Goal: Task Accomplishment & Management: Complete application form

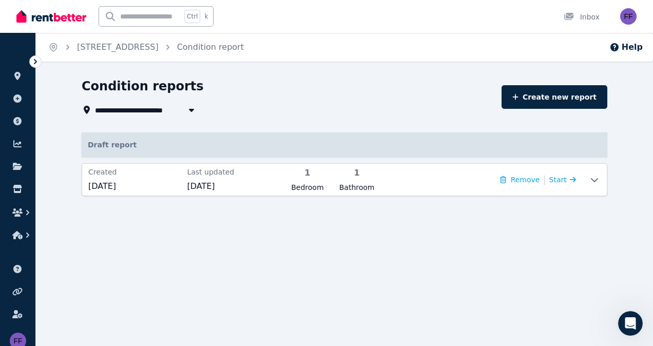
scroll to position [2, 0]
drag, startPoint x: 618, startPoint y: 311, endPoint x: 1251, endPoint y: 618, distance: 703.3
click at [637, 321] on icon "Open Intercom Messenger" at bounding box center [630, 323] width 17 height 17
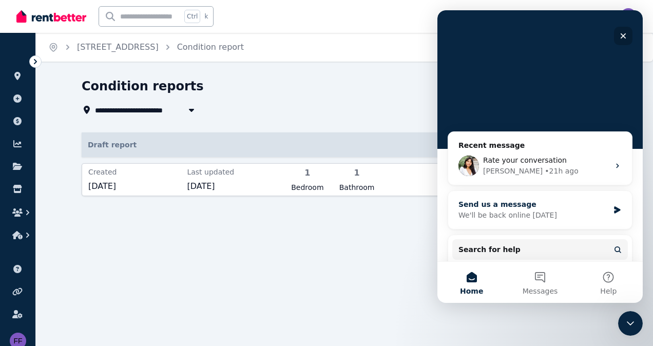
scroll to position [87, 0]
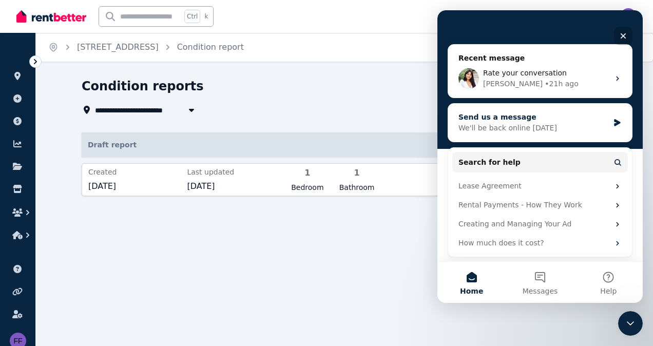
click at [518, 121] on div "Send us a message" at bounding box center [534, 117] width 150 height 11
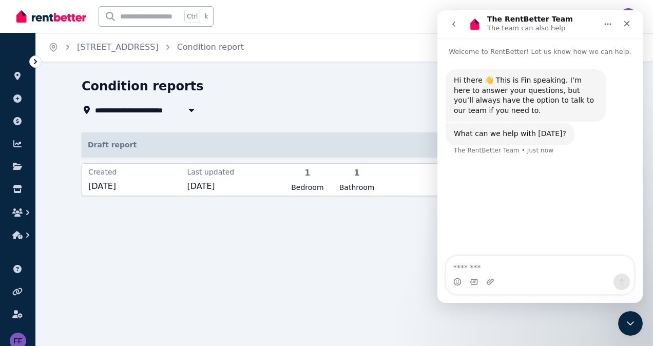
click at [481, 268] on textarea "Message…" at bounding box center [540, 264] width 188 height 17
type textarea "*"
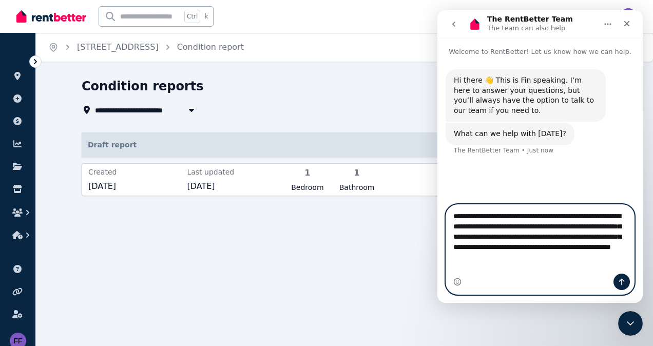
type textarea "**********"
click at [624, 280] on icon "Send a message…" at bounding box center [622, 282] width 8 height 8
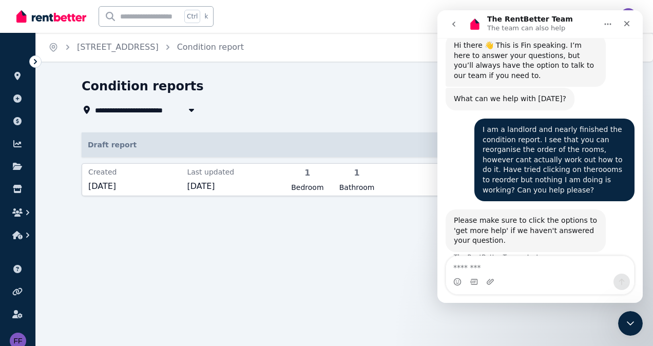
scroll to position [52, 0]
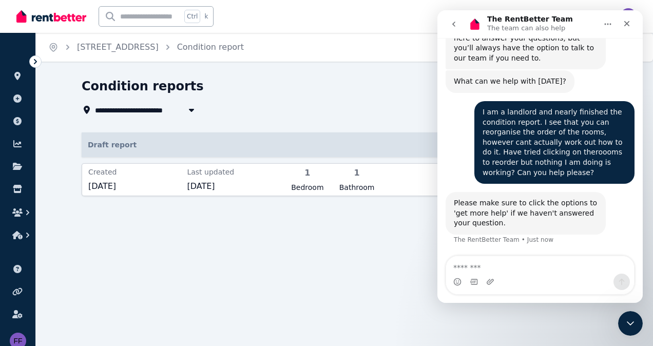
click at [320, 138] on p "Draft report" at bounding box center [345, 145] width 526 height 25
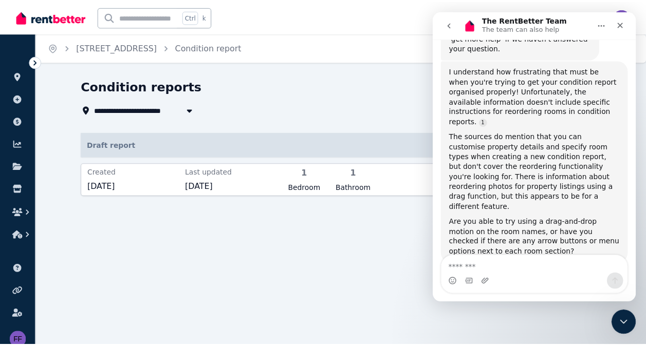
scroll to position [237, 0]
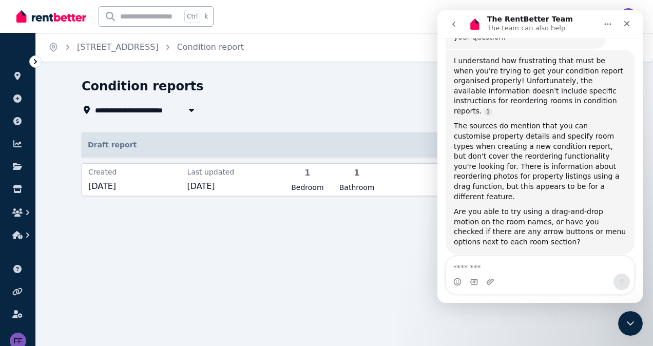
click at [303, 131] on div "**********" at bounding box center [345, 146] width 526 height 137
click at [296, 102] on div "**********" at bounding box center [289, 97] width 414 height 38
click at [310, 178] on span "1" at bounding box center [307, 173] width 43 height 12
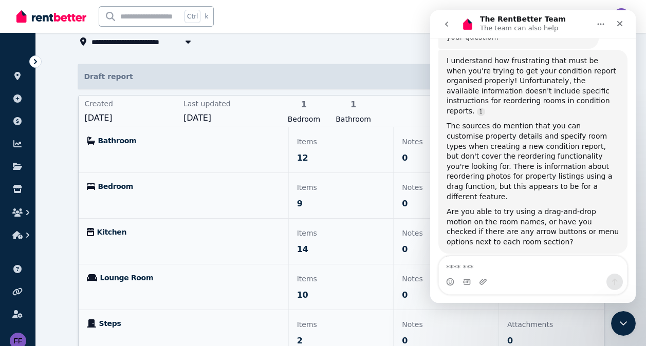
scroll to position [161, 0]
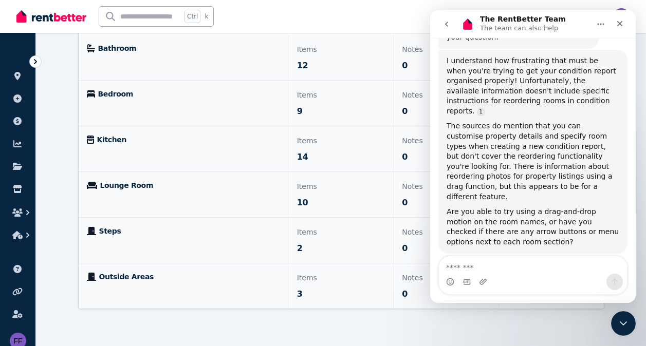
click at [598, 22] on icon "Home" at bounding box center [600, 24] width 8 height 8
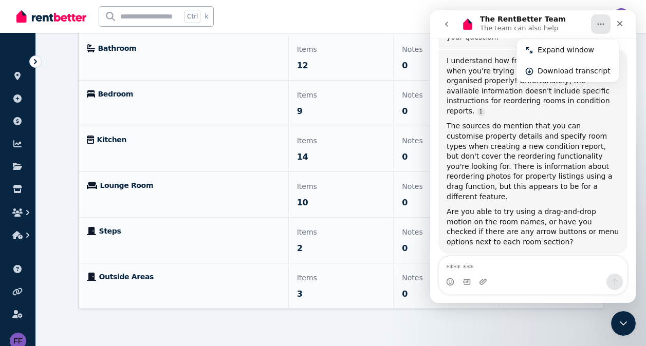
click at [605, 21] on button "Home" at bounding box center [601, 24] width 20 height 20
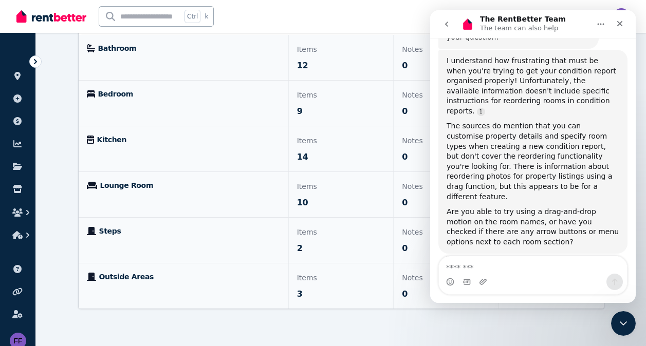
click at [596, 21] on button "Home" at bounding box center [601, 24] width 20 height 20
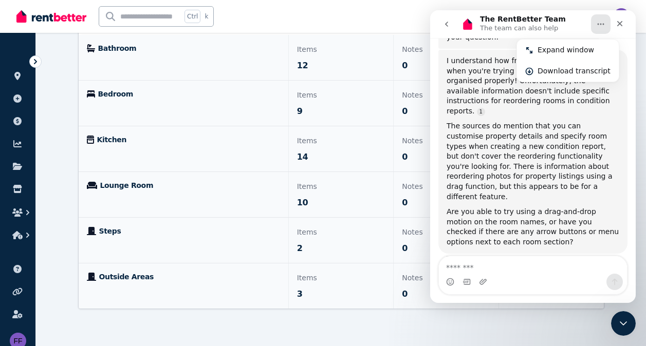
click at [448, 23] on icon "go back" at bounding box center [446, 24] width 8 height 8
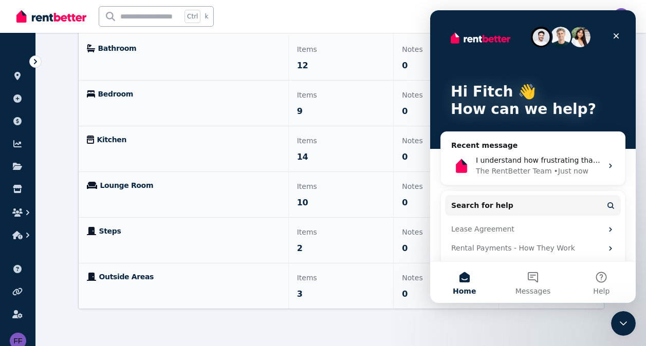
scroll to position [0, 0]
click at [616, 34] on icon "Close" at bounding box center [616, 36] width 8 height 8
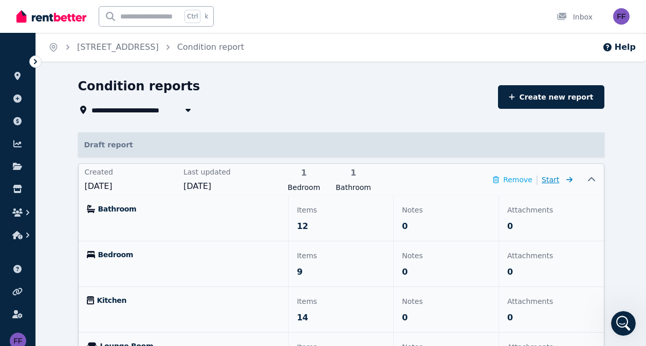
click at [550, 179] on span "Start" at bounding box center [549, 180] width 17 height 8
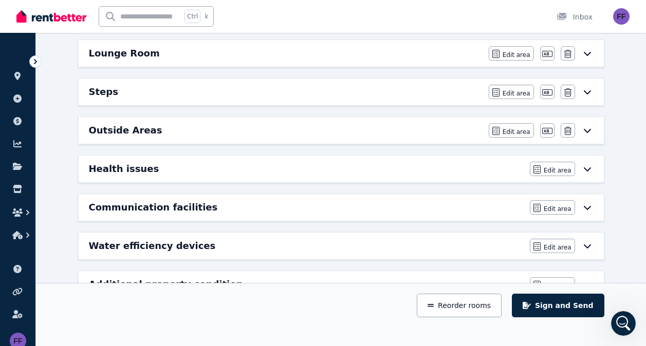
scroll to position [259, 0]
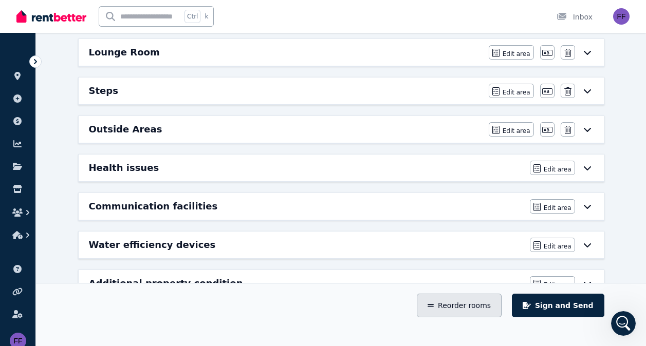
click at [461, 307] on button "Reorder rooms" at bounding box center [459, 306] width 85 height 24
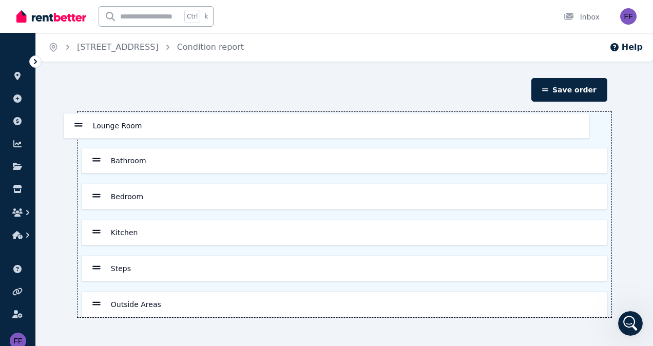
drag, startPoint x: 97, startPoint y: 235, endPoint x: 79, endPoint y: 125, distance: 111.4
click at [79, 125] on div "Bathroom Bedroom Kitchen Lounge Room Steps Outside Areas" at bounding box center [345, 214] width 534 height 205
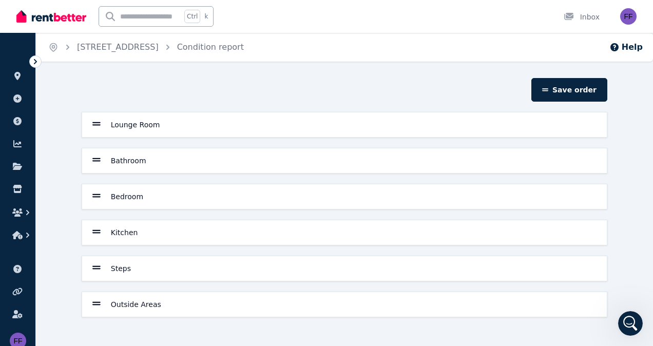
click at [91, 232] on div "Kitchen" at bounding box center [344, 232] width 525 height 25
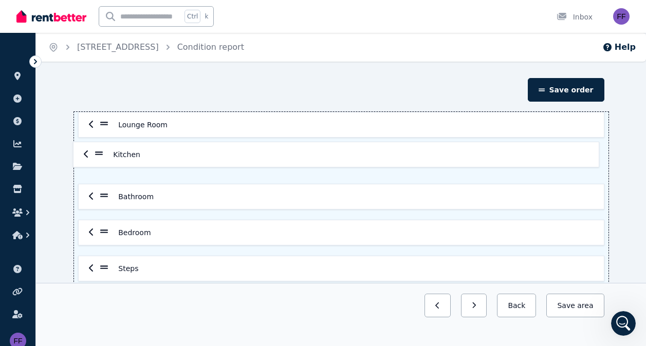
drag, startPoint x: 107, startPoint y: 234, endPoint x: 101, endPoint y: 149, distance: 85.0
click at [101, 149] on div "Lounge Room Bathroom Bedroom Kitchen Steps Outside Areas" at bounding box center [341, 214] width 534 height 205
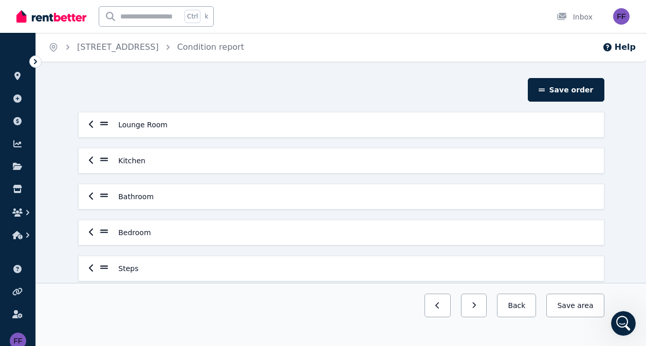
drag, startPoint x: 93, startPoint y: 232, endPoint x: 94, endPoint y: 211, distance: 21.1
click at [94, 211] on div "Lounge Room Kitchen Bathroom Bedroom Steps Outside Areas" at bounding box center [341, 214] width 534 height 205
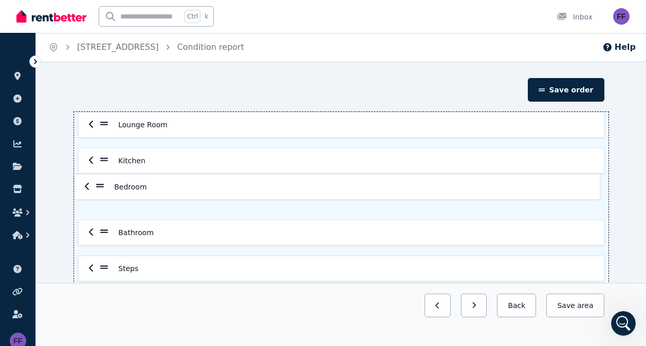
drag, startPoint x: 102, startPoint y: 234, endPoint x: 98, endPoint y: 185, distance: 48.4
click at [98, 185] on div "Lounge Room Kitchen Bathroom Bedroom Steps Outside Areas" at bounding box center [341, 214] width 534 height 205
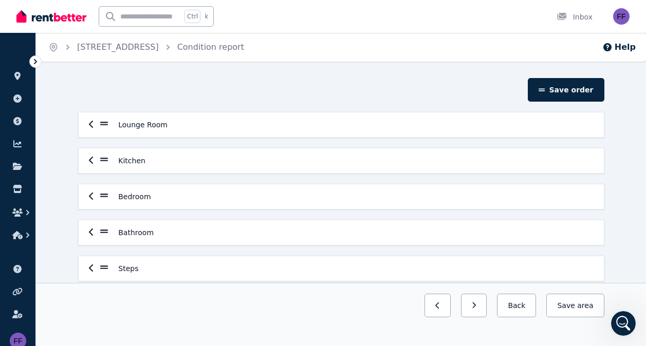
scroll to position [53, 0]
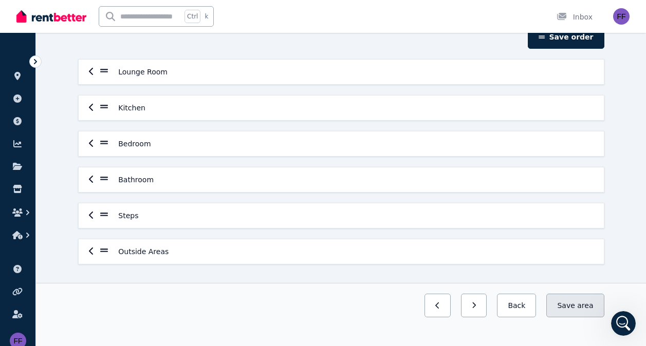
click at [576, 305] on button "Save area" at bounding box center [575, 306] width 58 height 24
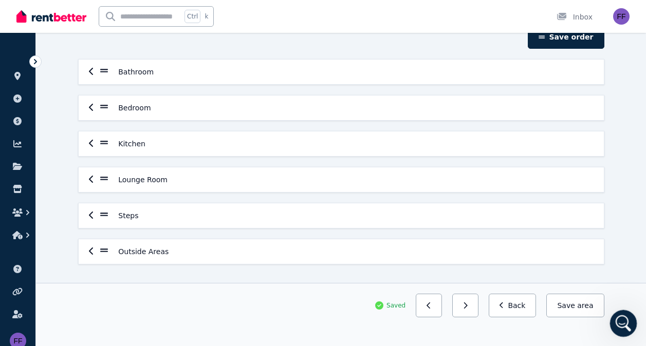
click at [621, 320] on icon "Open Intercom Messenger" at bounding box center [621, 322] width 17 height 17
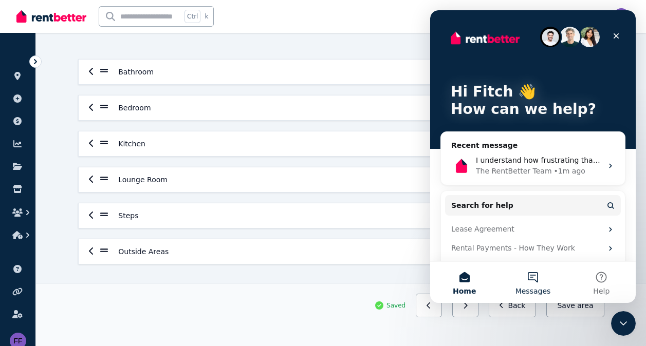
click at [524, 275] on button "Messages" at bounding box center [532, 282] width 68 height 41
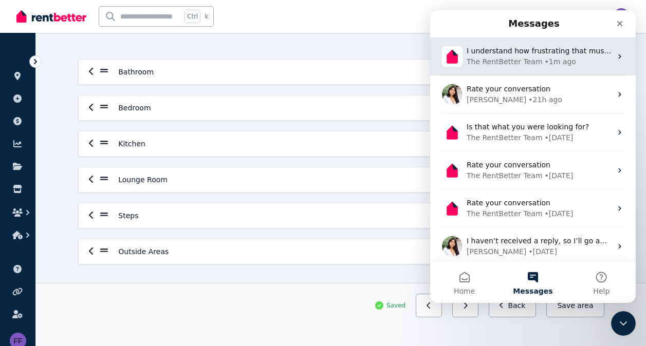
click at [510, 70] on div "I understand how frustrating that must be when you're trying to get your condit…" at bounding box center [532, 56] width 205 height 38
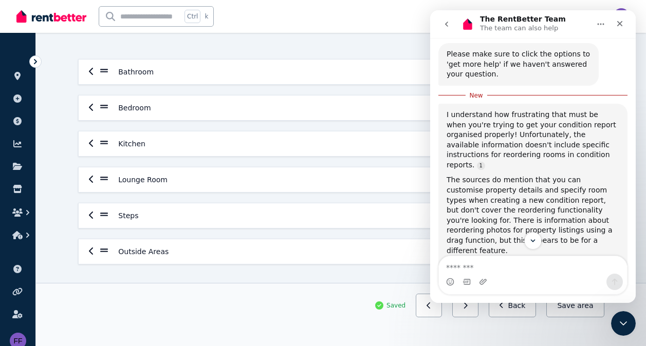
scroll to position [254, 0]
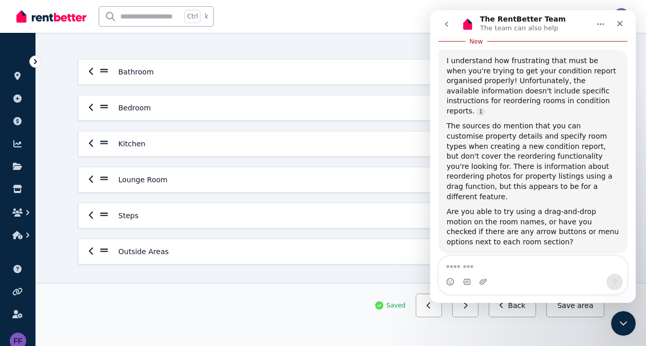
click at [470, 268] on textarea "Message…" at bounding box center [533, 264] width 188 height 17
type textarea "**********"
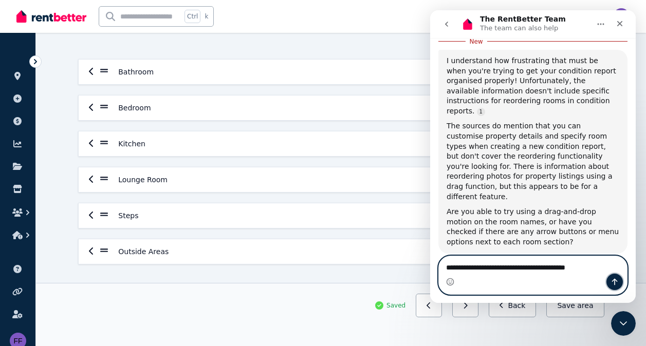
click at [614, 283] on icon "Send a message…" at bounding box center [615, 282] width 6 height 7
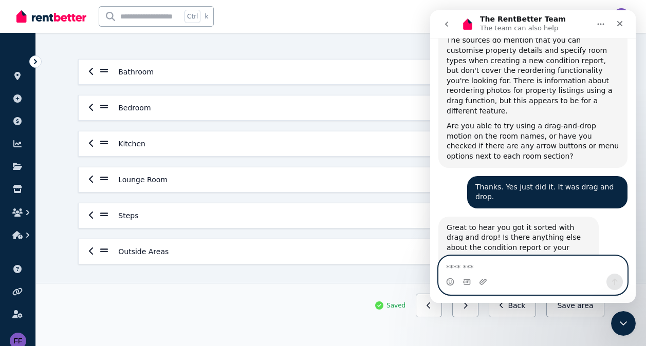
scroll to position [328, 0]
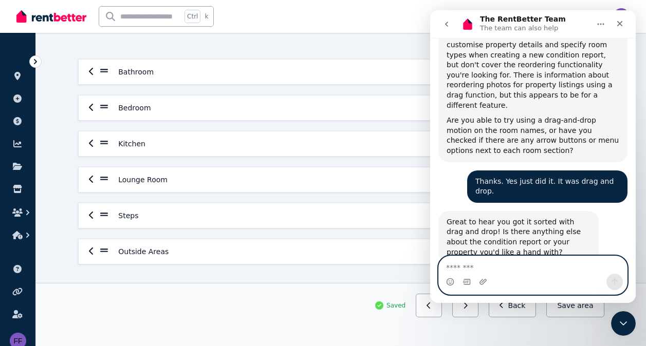
click at [460, 269] on textarea "Message…" at bounding box center [533, 264] width 188 height 17
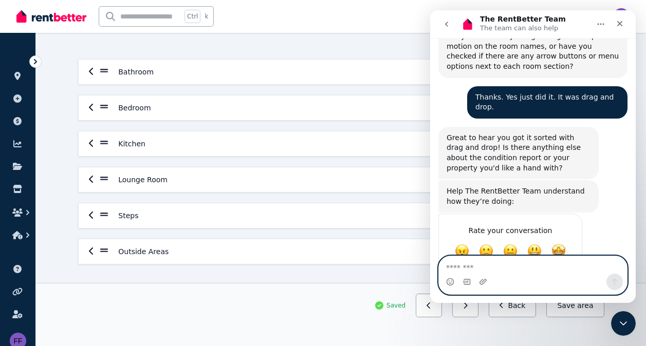
scroll to position [413, 0]
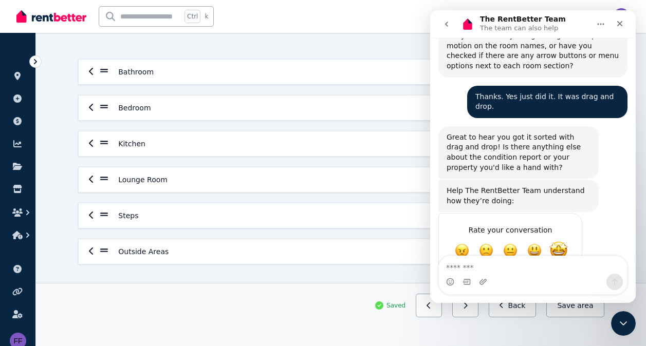
click at [563, 241] on span "Amazing" at bounding box center [558, 250] width 18 height 18
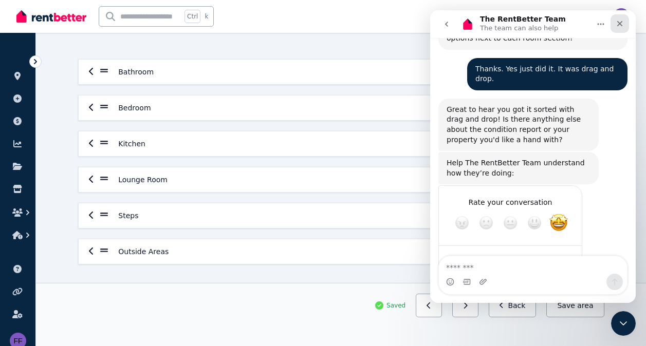
click at [619, 23] on icon "Close" at bounding box center [619, 24] width 8 height 8
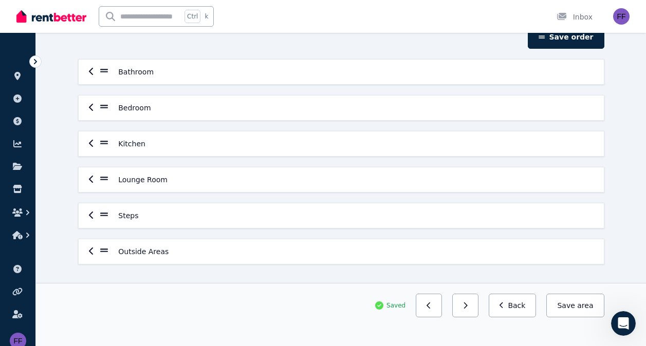
scroll to position [0, 0]
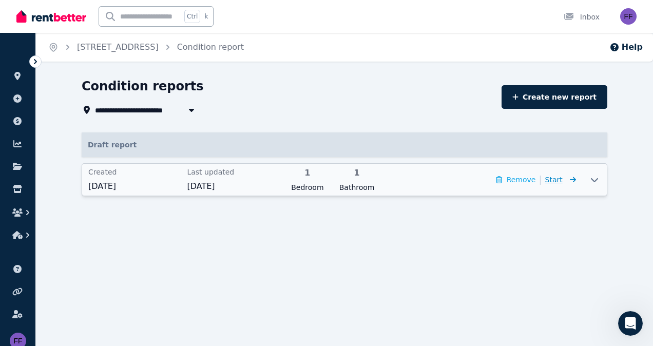
click at [555, 178] on span "Start" at bounding box center [553, 180] width 17 height 8
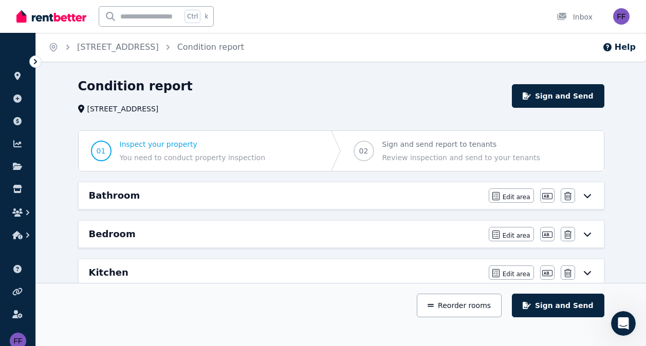
scroll to position [401, 0]
click at [479, 302] on button "Reorder rooms" at bounding box center [459, 306] width 85 height 24
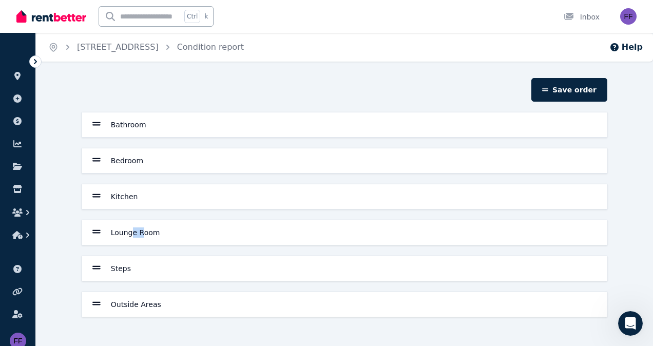
drag, startPoint x: 142, startPoint y: 233, endPoint x: 131, endPoint y: 226, distance: 12.5
click at [131, 226] on div "Lounge Room" at bounding box center [344, 232] width 525 height 25
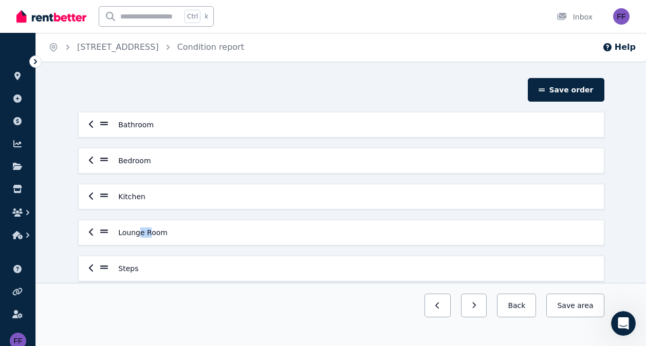
drag, startPoint x: 131, startPoint y: 226, endPoint x: 101, endPoint y: 236, distance: 32.5
click at [101, 236] on icon at bounding box center [104, 231] width 8 height 9
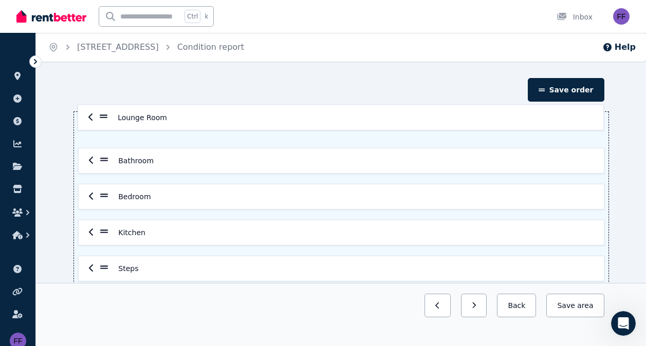
drag, startPoint x: 101, startPoint y: 236, endPoint x: 100, endPoint y: 112, distance: 124.3
click at [100, 112] on div "Bathroom Bedroom Kitchen Lounge Room Steps Outside Areas" at bounding box center [341, 214] width 534 height 205
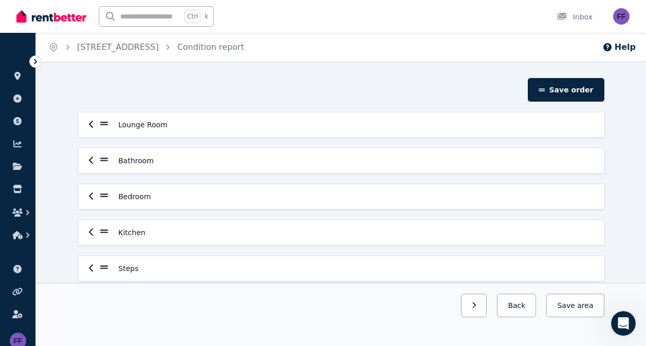
click at [96, 232] on div "Kitchen" at bounding box center [341, 232] width 504 height 12
click at [115, 231] on div "Kitchen" at bounding box center [122, 232] width 45 height 12
click at [103, 230] on icon at bounding box center [104, 231] width 8 height 9
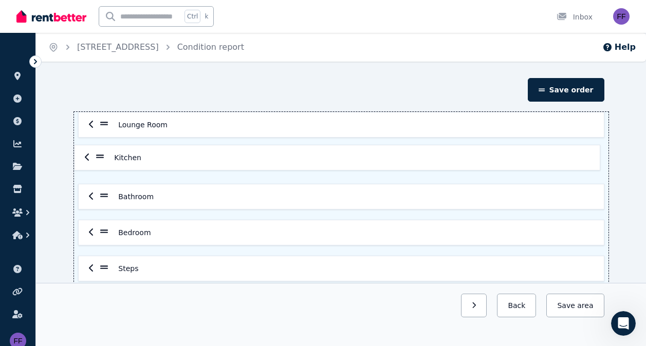
drag, startPoint x: 103, startPoint y: 230, endPoint x: 99, endPoint y: 152, distance: 78.2
click at [99, 152] on div "Lounge Room Bathroom Bedroom Kitchen Steps Outside Areas" at bounding box center [341, 214] width 534 height 205
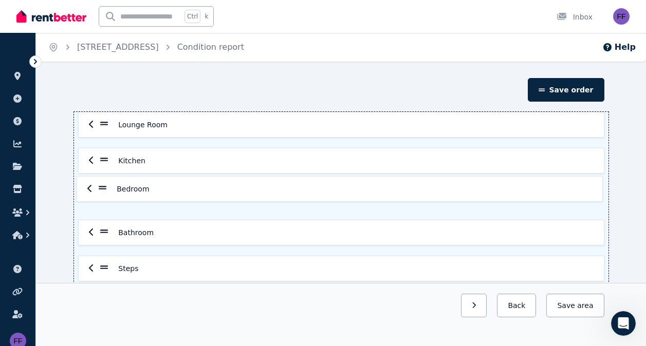
drag, startPoint x: 101, startPoint y: 231, endPoint x: 99, endPoint y: 182, distance: 48.3
click at [99, 182] on div "Lounge Room Kitchen Bathroom Bedroom Steps Outside Areas" at bounding box center [341, 214] width 534 height 205
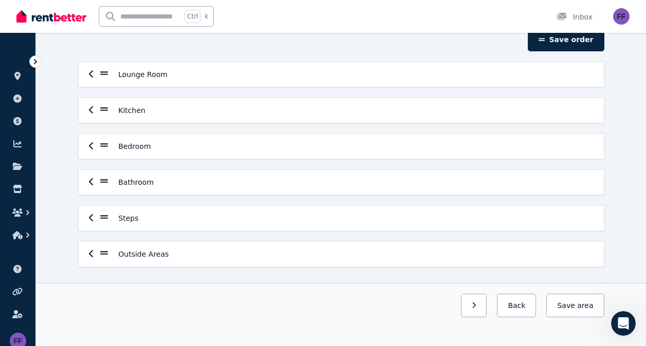
scroll to position [53, 0]
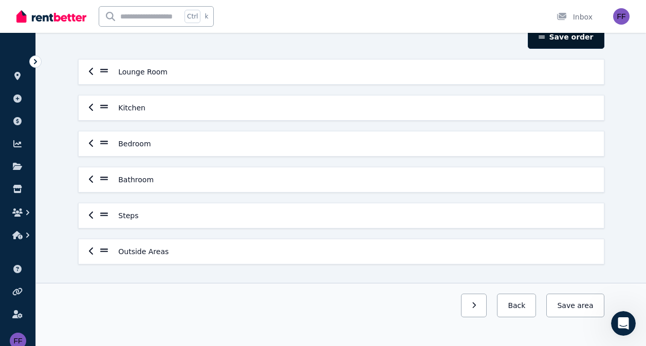
click at [569, 39] on button "Save order" at bounding box center [565, 37] width 76 height 24
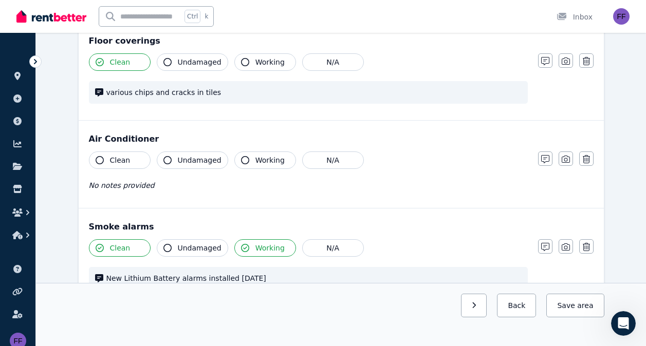
scroll to position [824, 0]
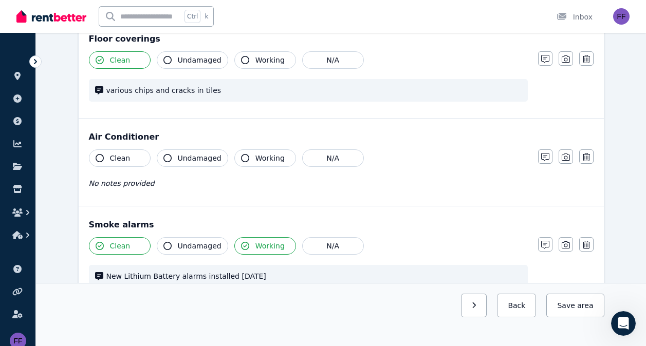
click at [96, 154] on icon "button" at bounding box center [100, 158] width 8 height 8
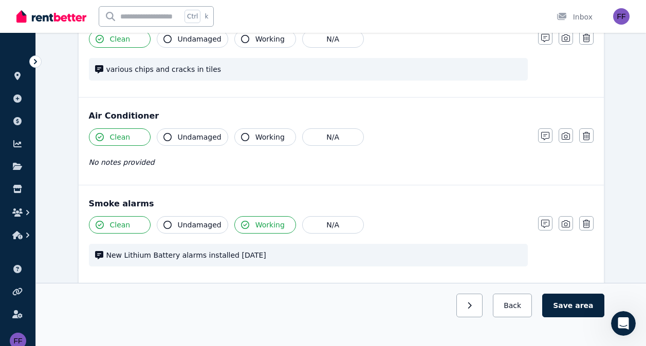
scroll to position [846, 0]
click at [241, 132] on icon "button" at bounding box center [245, 136] width 8 height 8
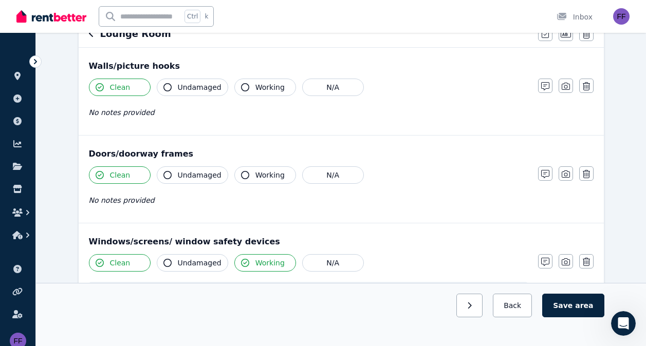
scroll to position [115, 0]
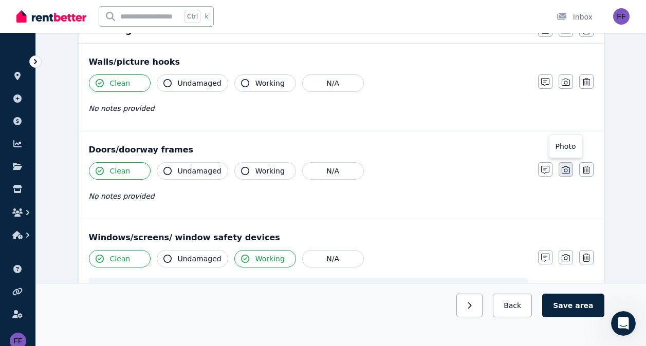
click at [566, 168] on icon "button" at bounding box center [565, 169] width 8 height 7
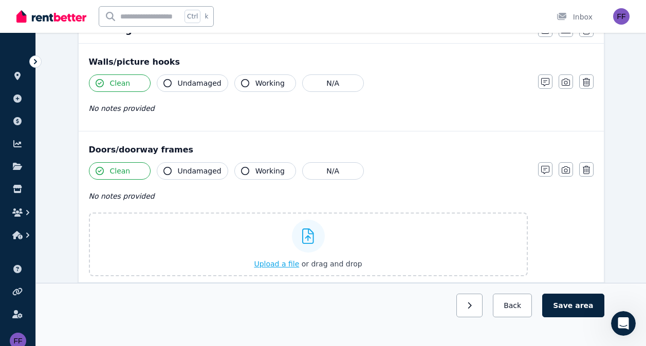
click at [286, 265] on span "Upload a file" at bounding box center [276, 264] width 45 height 8
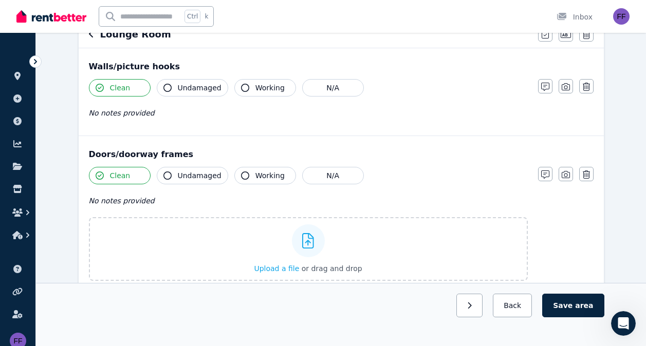
scroll to position [0, 0]
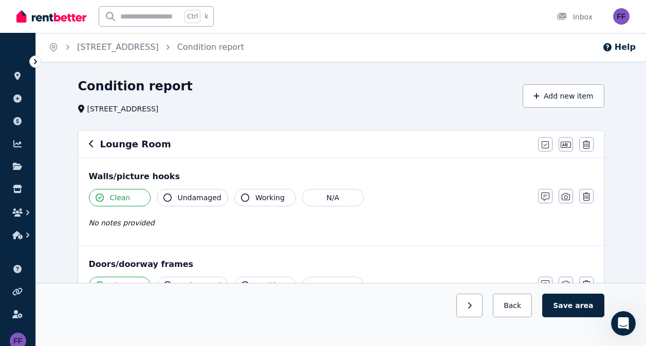
click at [32, 56] on div at bounding box center [35, 61] width 12 height 12
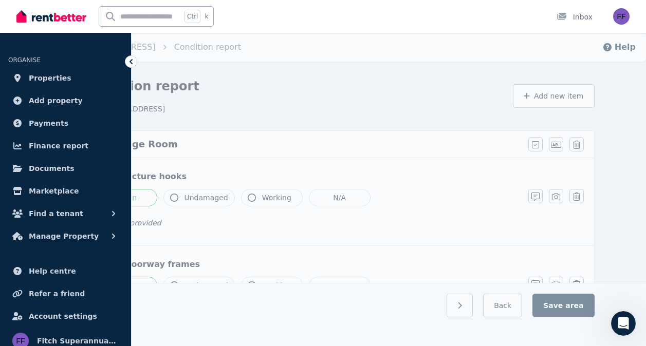
click at [344, 105] on div "[STREET_ADDRESS]" at bounding box center [296, 109] width 422 height 10
click at [127, 61] on icon at bounding box center [131, 61] width 10 height 10
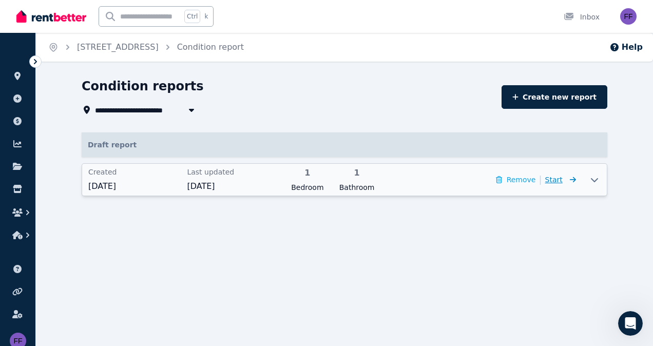
click at [561, 181] on span "Start" at bounding box center [553, 180] width 17 height 8
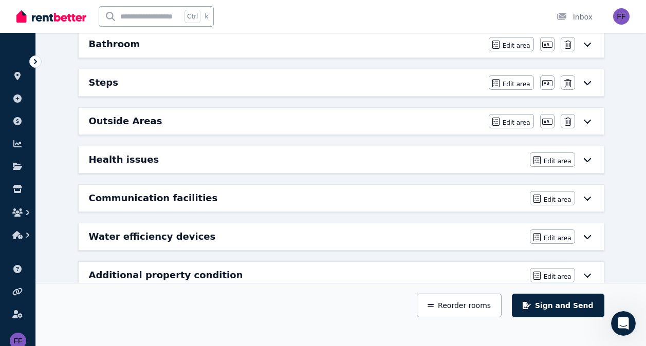
scroll to position [292, 0]
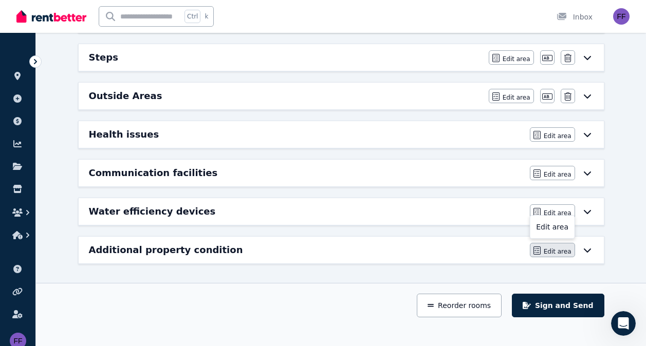
click at [547, 252] on span "Edit area" at bounding box center [557, 252] width 28 height 8
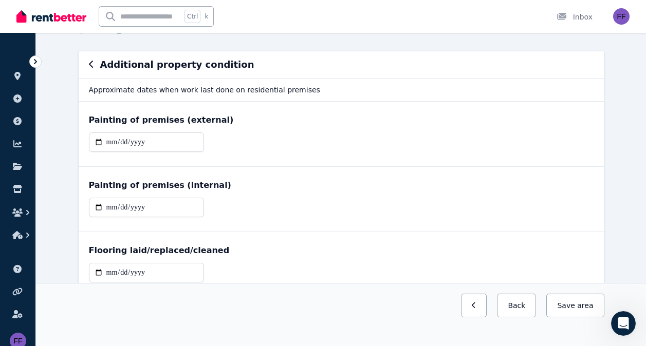
scroll to position [131, 0]
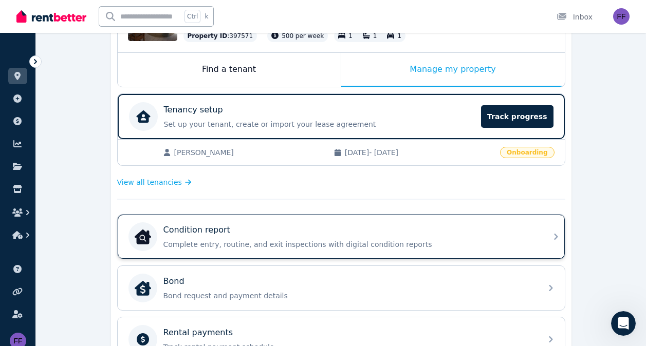
scroll to position [151, 0]
click at [226, 236] on div "Condition report Complete entry, routine, and exit inspections with digital con…" at bounding box center [349, 236] width 372 height 26
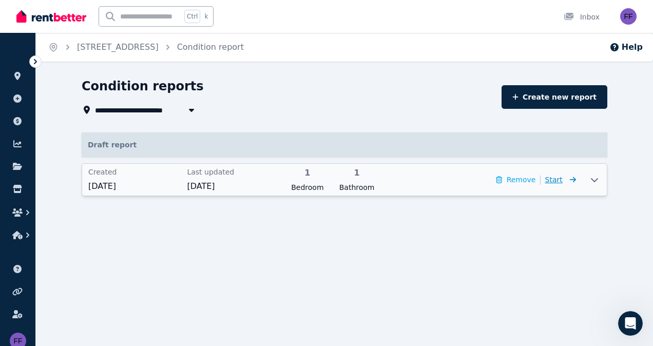
click at [559, 177] on span "Start" at bounding box center [553, 180] width 17 height 8
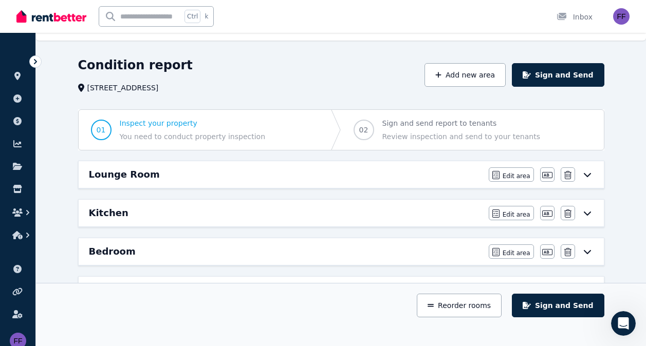
scroll to position [19, 0]
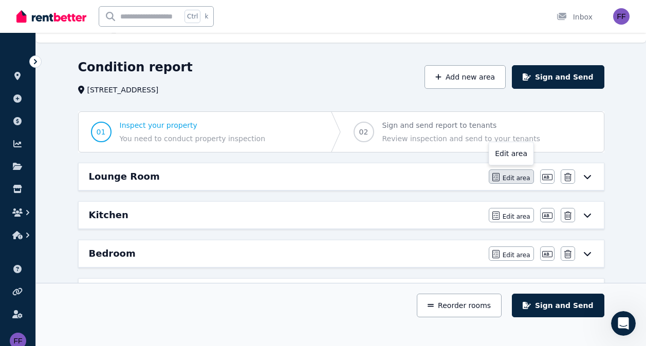
click at [514, 176] on span "Edit area" at bounding box center [516, 178] width 28 height 8
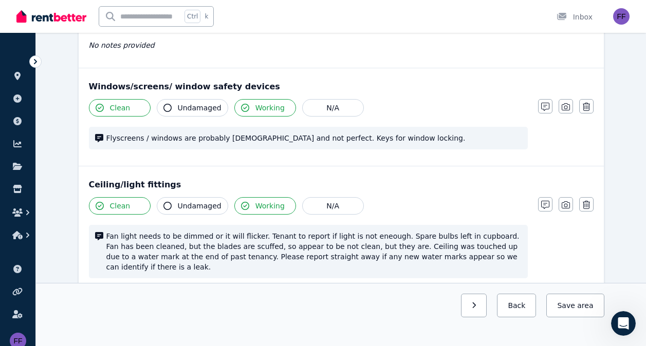
scroll to position [0, 0]
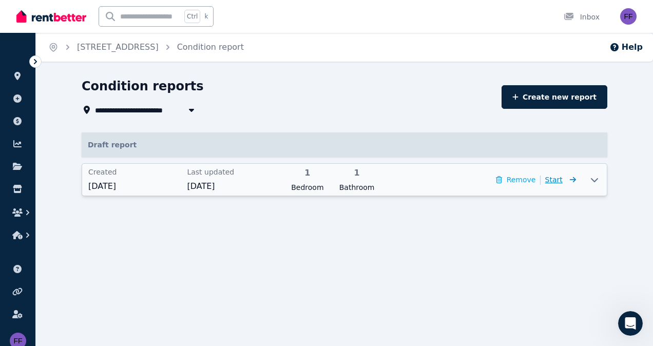
click at [562, 182] on span "Start" at bounding box center [553, 180] width 17 height 8
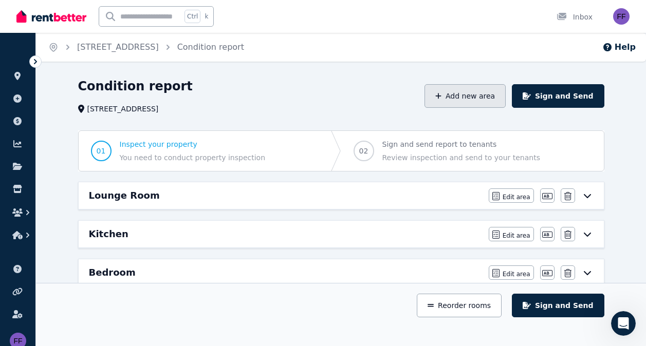
click at [478, 92] on button "Add new area" at bounding box center [464, 96] width 81 height 24
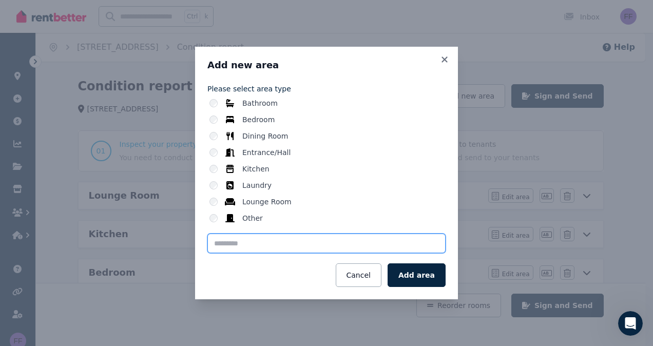
click at [218, 249] on input "text" at bounding box center [326, 244] width 238 height 20
type input "**********"
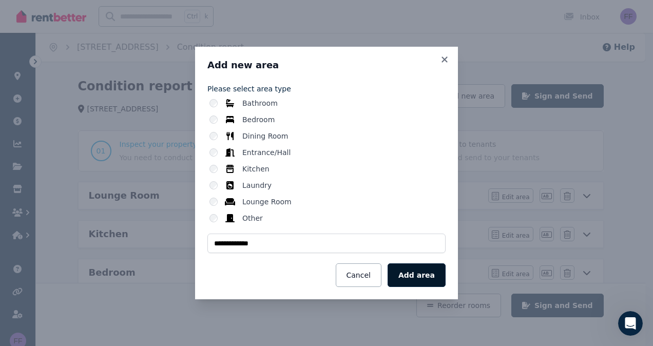
click at [413, 273] on button "Add area" at bounding box center [417, 275] width 58 height 24
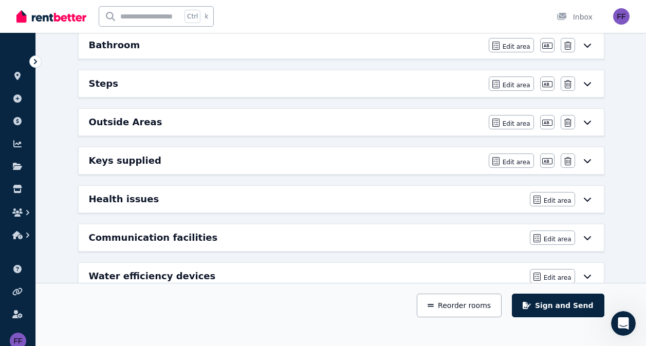
scroll to position [268, 0]
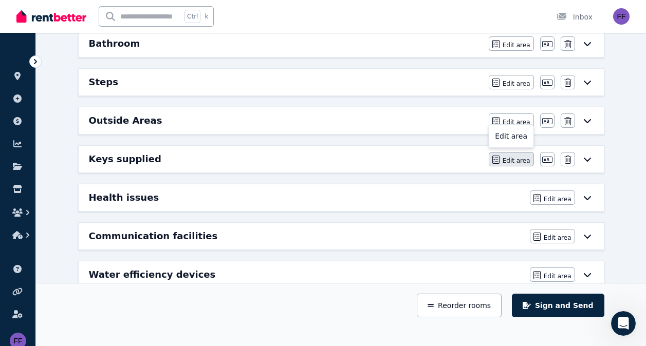
click at [519, 158] on span "Edit area" at bounding box center [516, 161] width 28 height 8
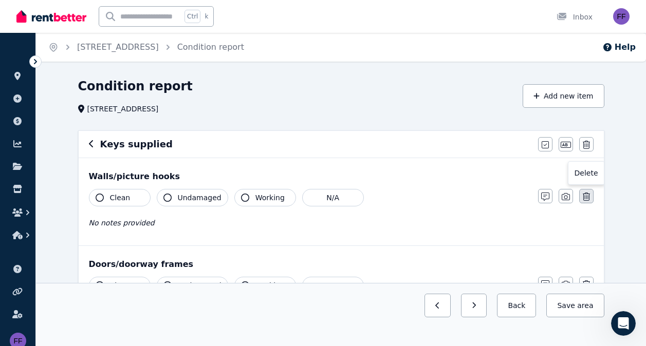
click at [588, 197] on icon "button" at bounding box center [585, 197] width 7 height 8
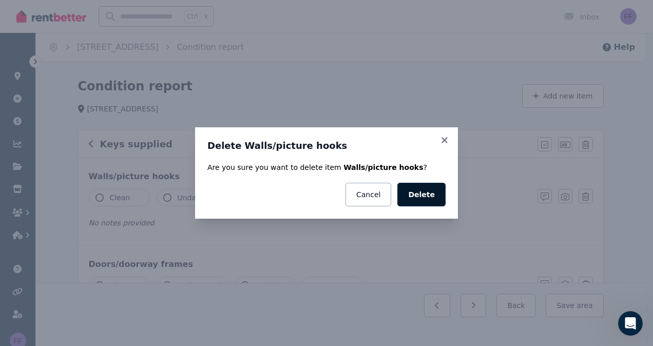
click at [424, 194] on button "Delete" at bounding box center [422, 195] width 48 height 24
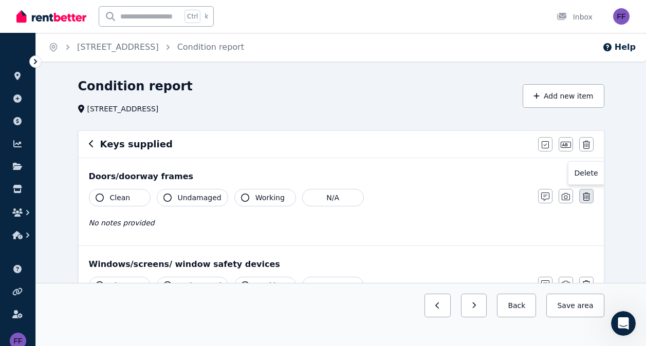
click at [583, 196] on icon "button" at bounding box center [585, 197] width 7 height 8
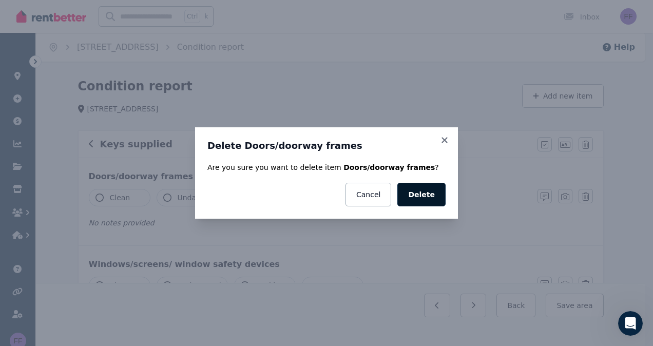
click at [423, 186] on button "Delete" at bounding box center [422, 195] width 48 height 24
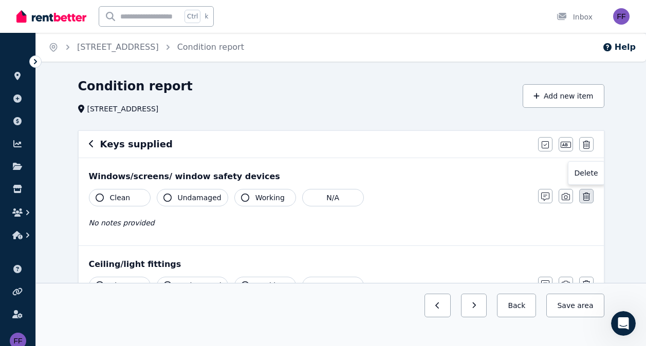
click at [585, 195] on icon "button" at bounding box center [585, 197] width 7 height 8
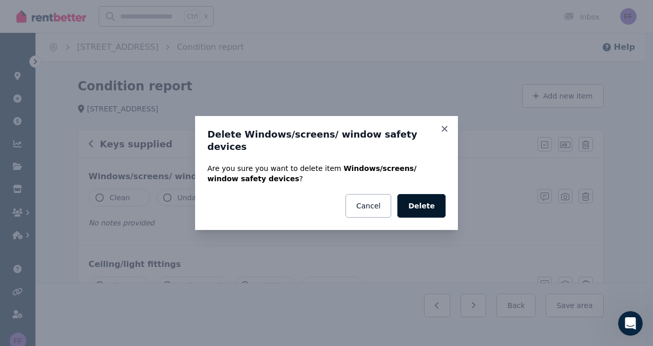
click at [427, 198] on button "Delete" at bounding box center [422, 206] width 48 height 24
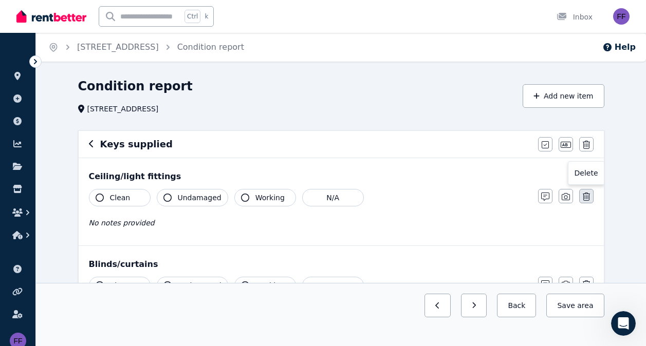
click at [590, 195] on button "button" at bounding box center [586, 196] width 14 height 14
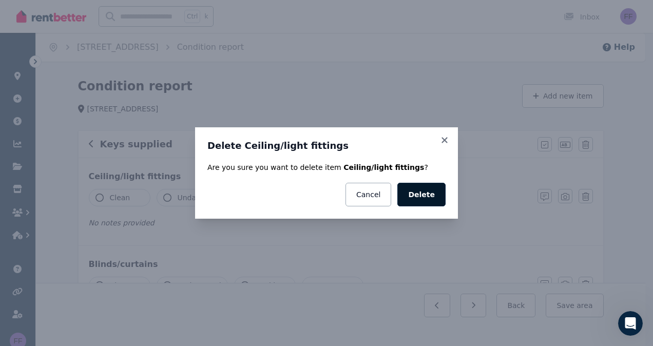
click at [436, 192] on button "Delete" at bounding box center [422, 195] width 48 height 24
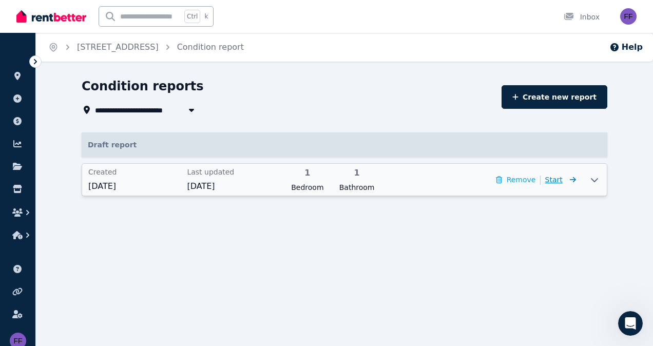
click at [560, 181] on span "Start" at bounding box center [553, 180] width 17 height 8
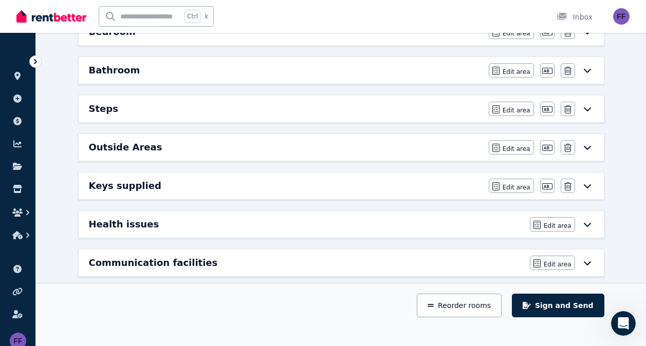
scroll to position [242, 0]
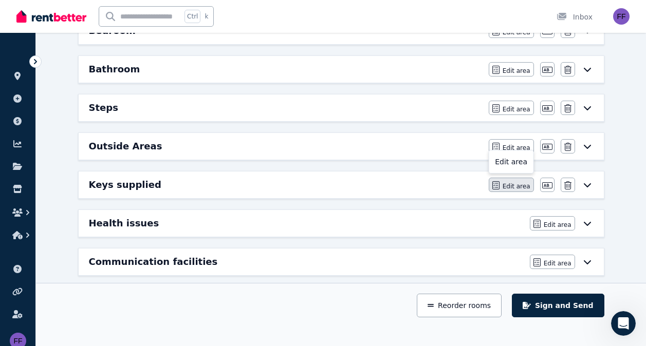
click at [519, 185] on span "Edit area" at bounding box center [516, 186] width 28 height 8
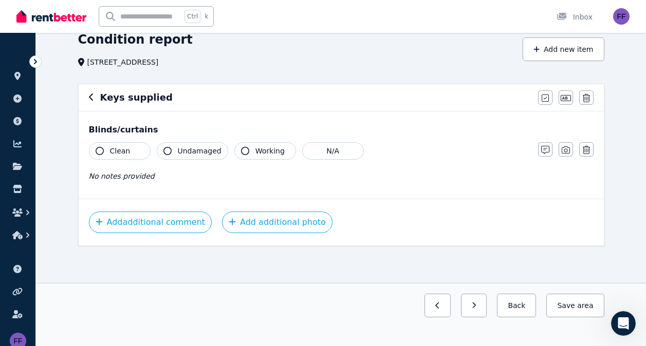
scroll to position [0, 0]
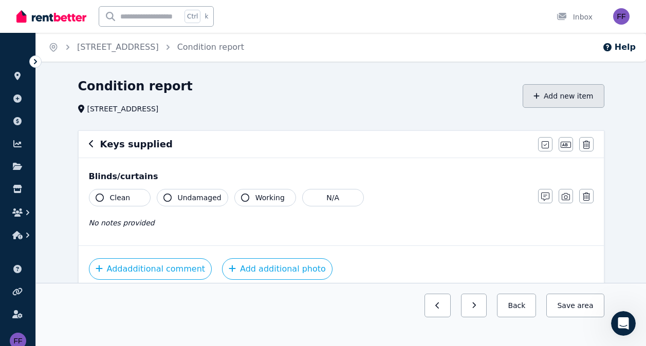
click at [553, 90] on button "Add new item" at bounding box center [563, 96] width 82 height 24
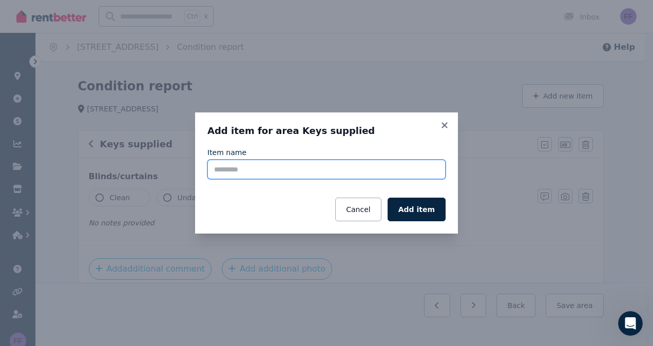
click at [241, 170] on input "Item name" at bounding box center [326, 170] width 238 height 20
type input "**********"
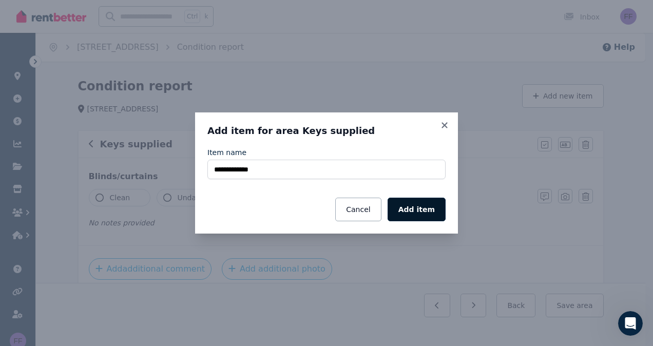
click at [420, 211] on button "Add item" at bounding box center [417, 210] width 58 height 24
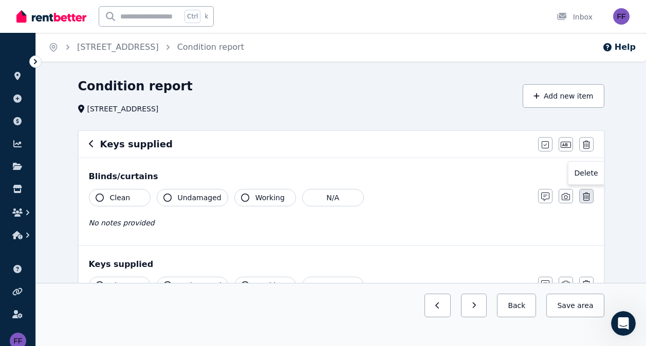
click at [588, 195] on icon "button" at bounding box center [585, 197] width 7 height 8
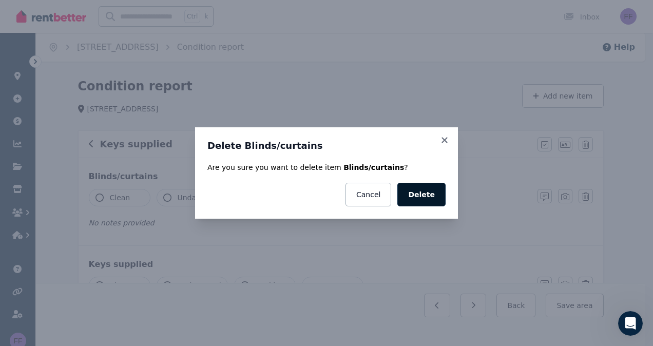
click at [436, 197] on button "Delete" at bounding box center [422, 195] width 48 height 24
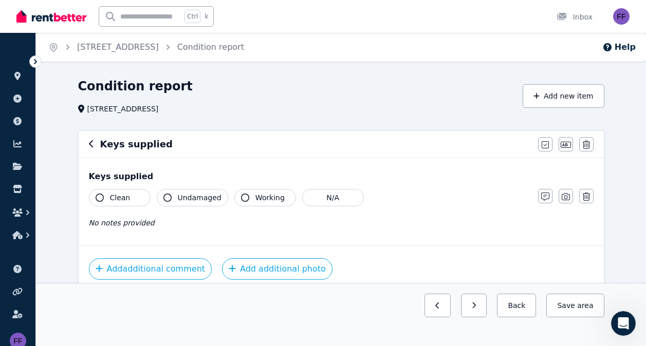
click at [99, 198] on icon "button" at bounding box center [100, 198] width 8 height 8
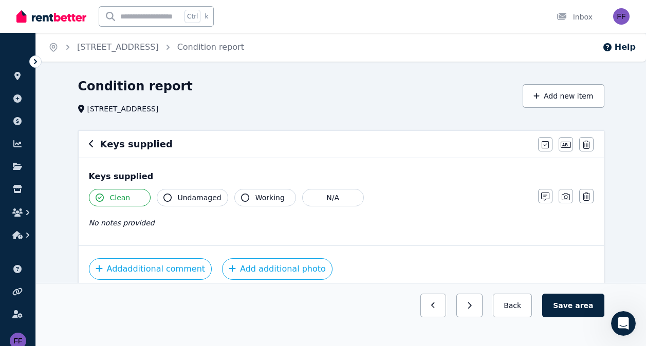
click at [241, 197] on icon "button" at bounding box center [245, 198] width 8 height 8
click at [543, 195] on icon "button" at bounding box center [545, 197] width 8 height 8
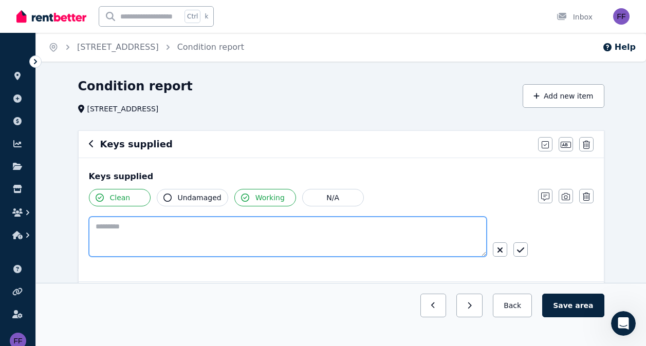
click at [112, 228] on textarea at bounding box center [288, 237] width 398 height 40
click at [125, 229] on textarea "**********" at bounding box center [288, 237] width 398 height 40
click at [274, 230] on textarea "**********" at bounding box center [288, 237] width 398 height 40
click at [301, 228] on textarea "**********" at bounding box center [288, 237] width 398 height 40
click at [286, 228] on textarea "**********" at bounding box center [288, 237] width 398 height 40
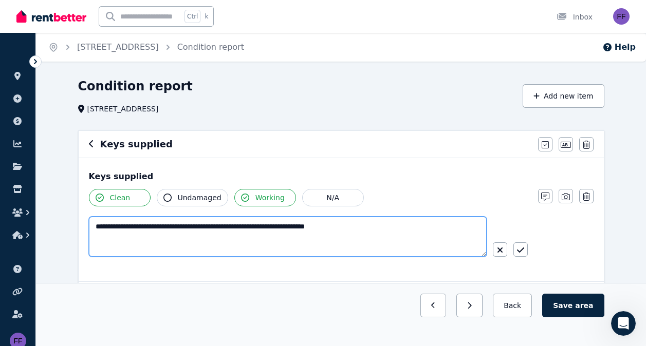
click at [153, 227] on textarea "**********" at bounding box center [288, 237] width 398 height 40
click at [154, 226] on textarea "**********" at bounding box center [288, 237] width 398 height 40
click at [177, 229] on textarea "**********" at bounding box center [288, 237] width 398 height 40
drag, startPoint x: 134, startPoint y: 226, endPoint x: 144, endPoint y: 270, distance: 44.3
click at [134, 230] on textarea "**********" at bounding box center [288, 237] width 398 height 40
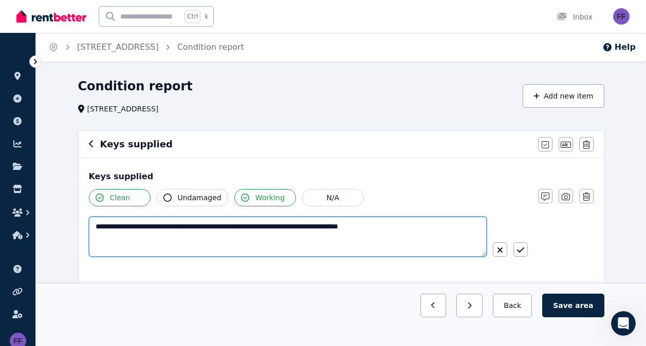
click at [185, 229] on textarea "**********" at bounding box center [288, 237] width 398 height 40
click at [195, 226] on textarea "**********" at bounding box center [288, 237] width 398 height 40
click at [201, 229] on textarea "**********" at bounding box center [288, 237] width 398 height 40
click at [206, 230] on textarea "**********" at bounding box center [288, 237] width 398 height 40
click at [430, 226] on textarea "**********" at bounding box center [288, 237] width 398 height 40
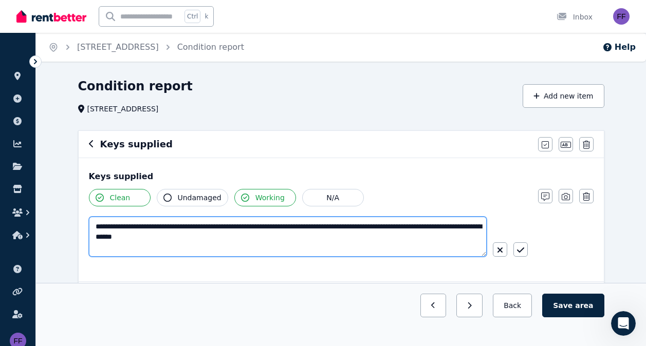
type textarea "**********"
click at [260, 245] on textarea "**********" at bounding box center [288, 237] width 398 height 40
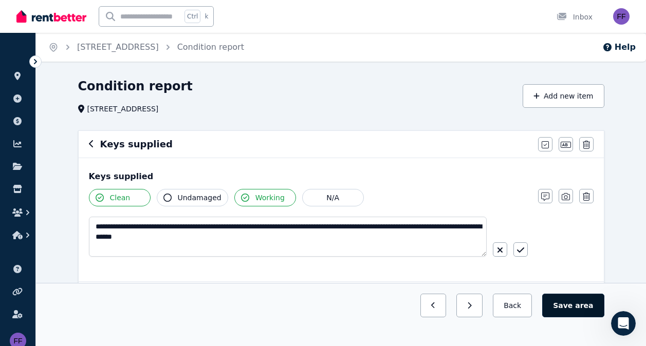
click at [584, 307] on span "area" at bounding box center [584, 305] width 18 height 10
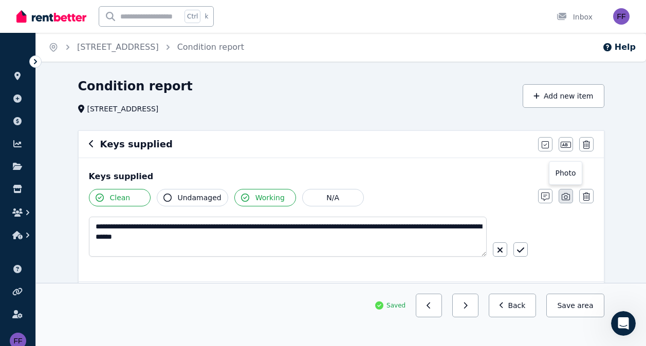
click at [564, 198] on icon "button" at bounding box center [565, 197] width 8 height 8
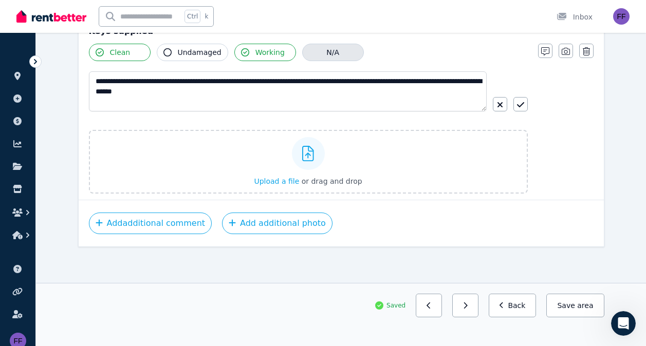
scroll to position [146, 0]
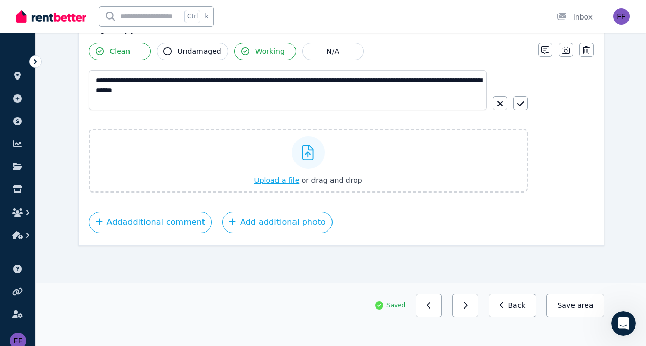
click at [278, 182] on span "Upload a file" at bounding box center [276, 180] width 45 height 8
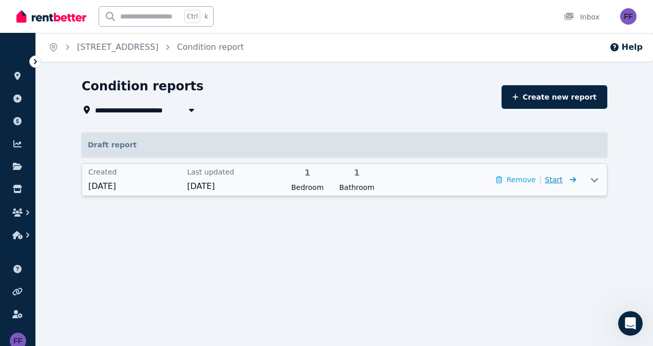
click at [561, 180] on span "Start" at bounding box center [553, 180] width 17 height 8
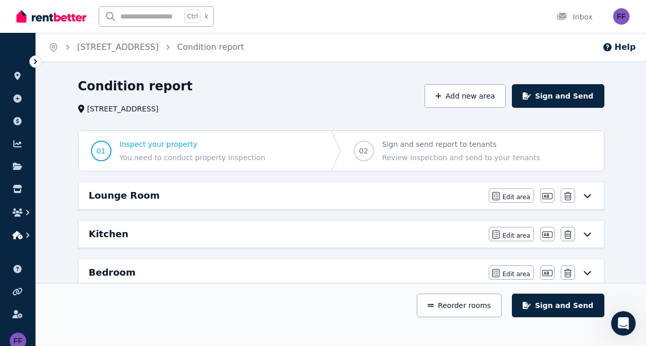
click at [17, 234] on icon "button" at bounding box center [17, 235] width 10 height 8
